Goal: Information Seeking & Learning: Learn about a topic

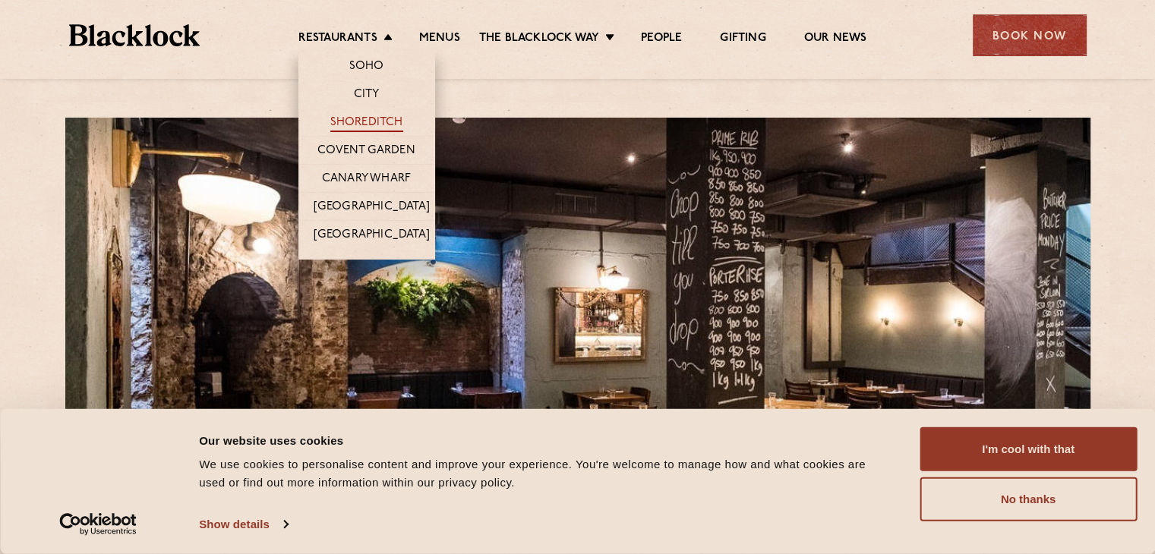
click at [358, 124] on link "Shoreditch" at bounding box center [366, 123] width 73 height 17
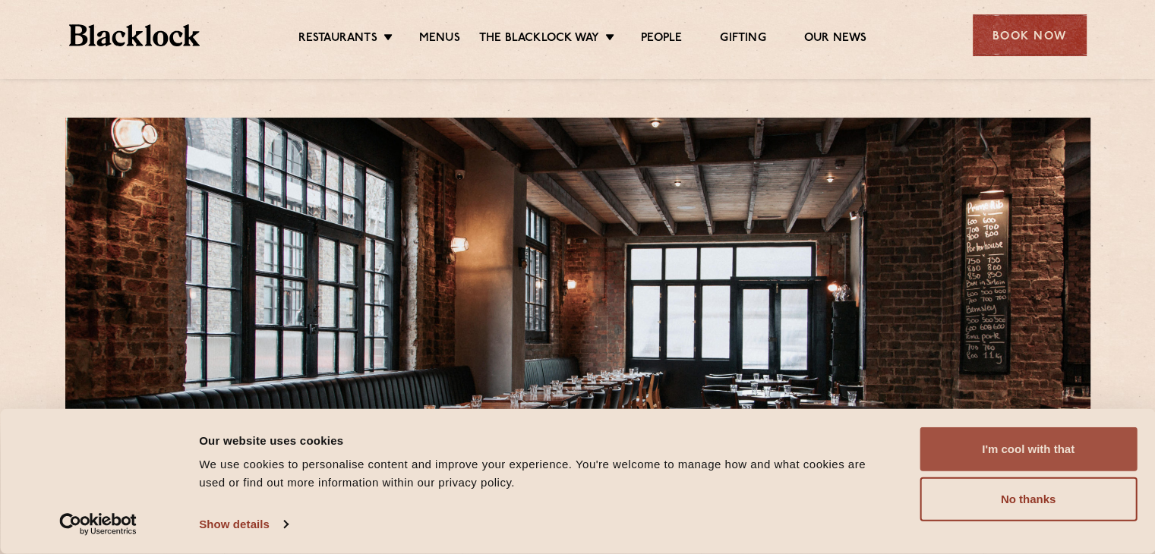
click at [1024, 446] on button "I'm cool with that" at bounding box center [1028, 450] width 217 height 44
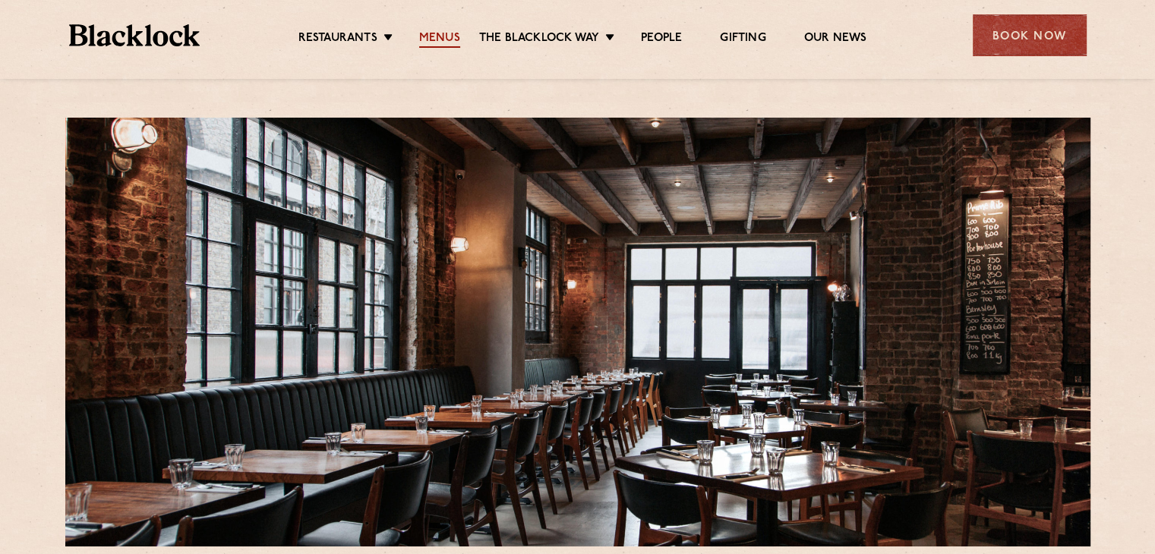
click at [432, 33] on link "Menus" at bounding box center [439, 39] width 41 height 17
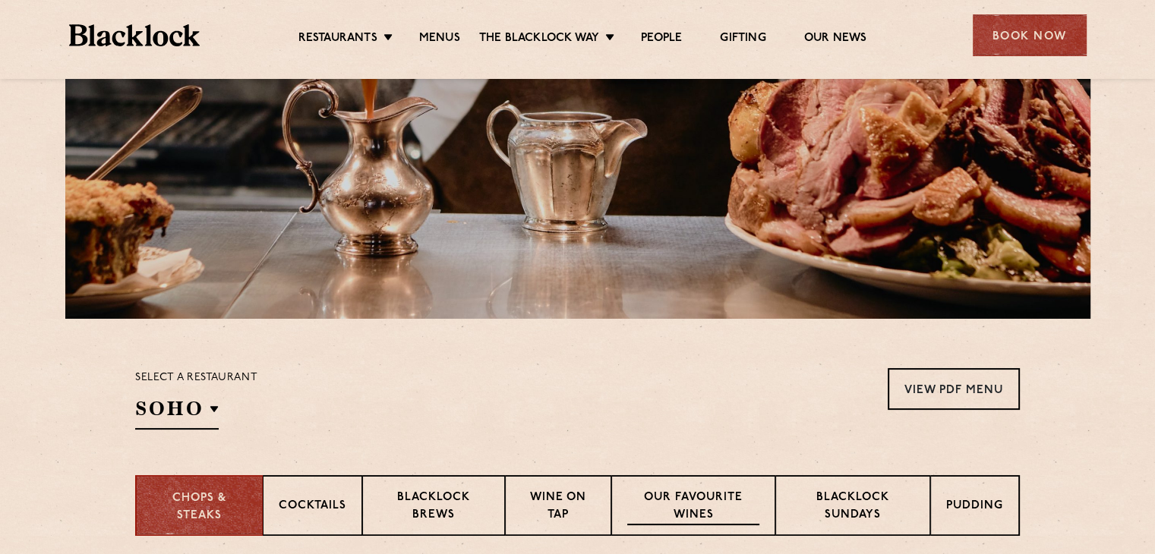
scroll to position [456, 0]
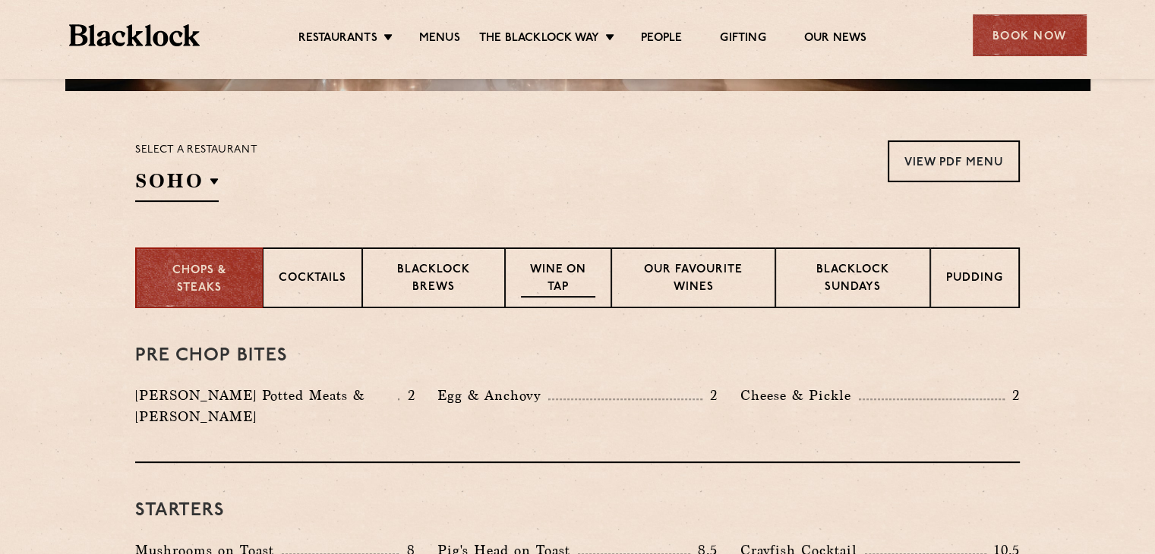
click at [568, 281] on p "Wine on Tap" at bounding box center [558, 280] width 74 height 36
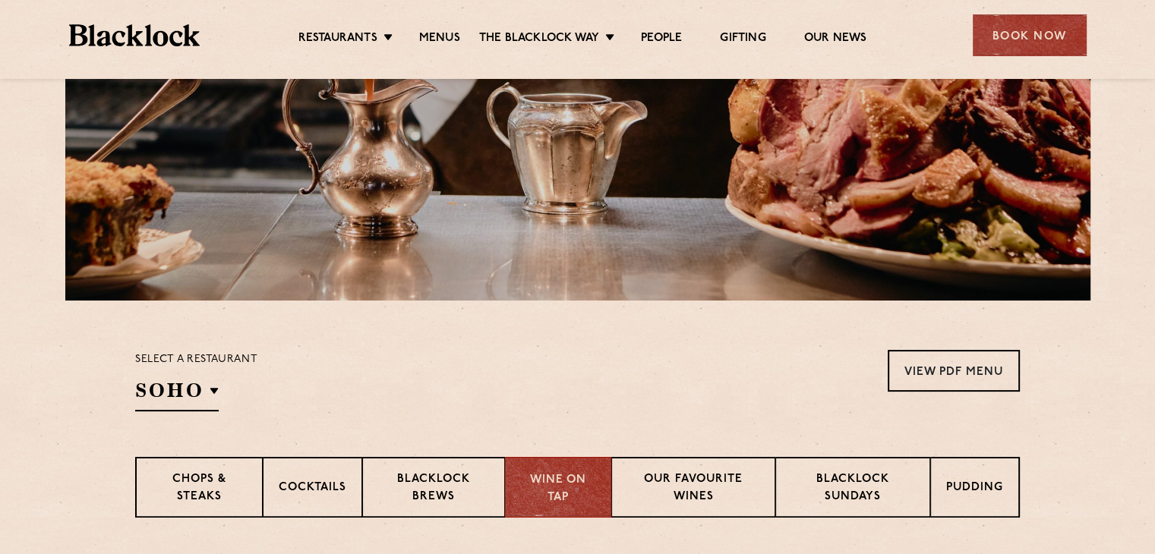
scroll to position [238, 0]
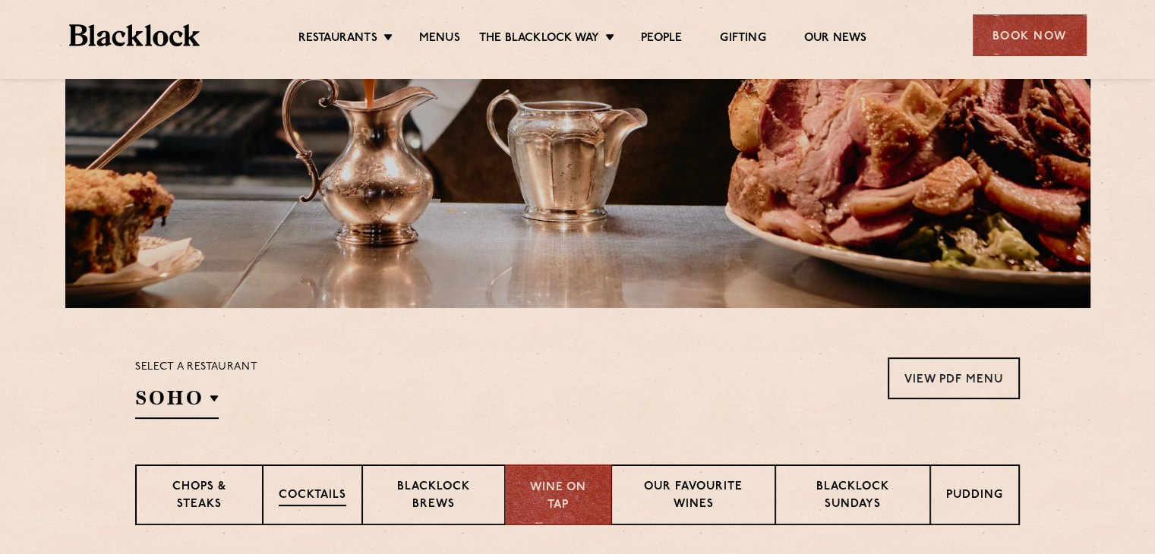
click at [322, 500] on p "Cocktails" at bounding box center [313, 497] width 68 height 19
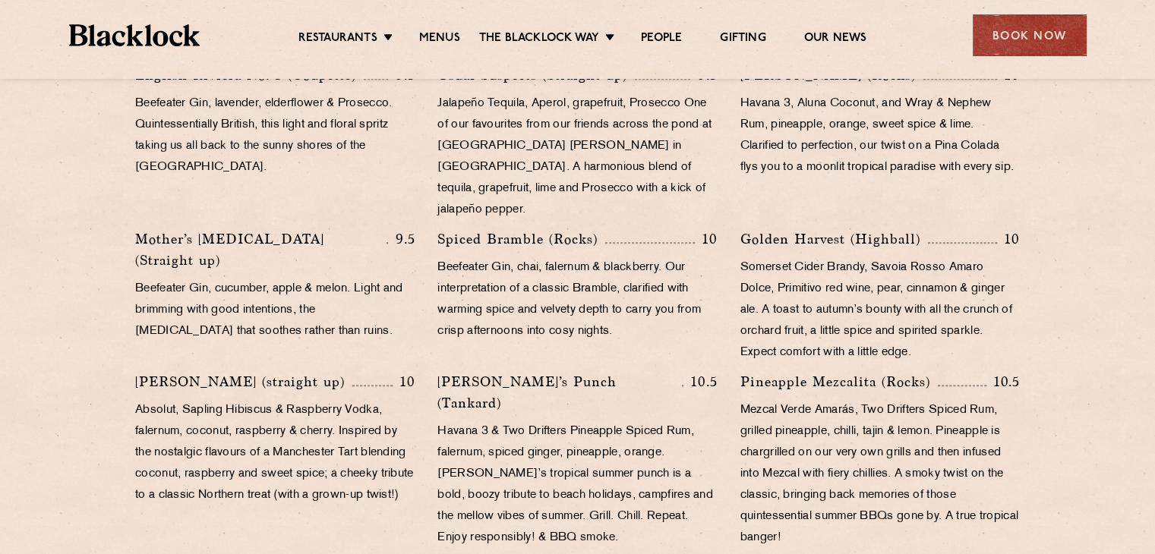
scroll to position [922, 0]
